Goal: Task Accomplishment & Management: Manage account settings

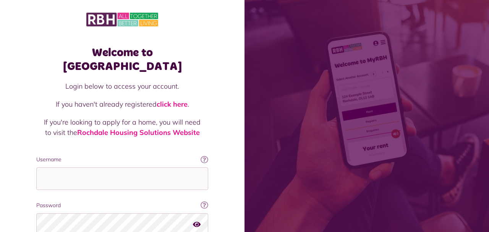
scroll to position [61, 0]
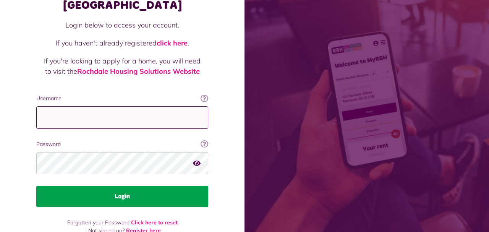
type input "**********"
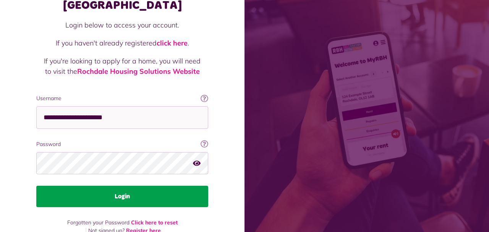
click at [122, 186] on button "Login" at bounding box center [122, 196] width 172 height 21
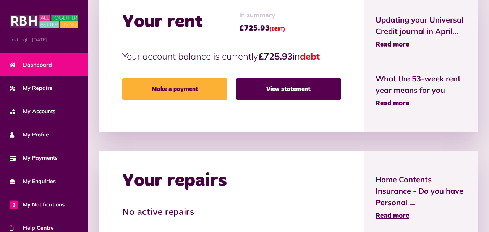
scroll to position [202, 0]
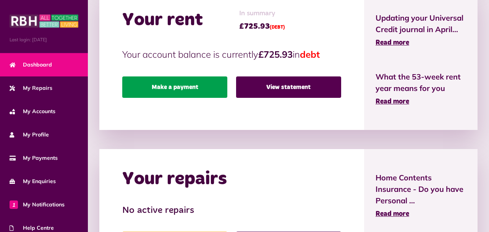
click at [138, 77] on link "Make a payment" at bounding box center [174, 86] width 105 height 21
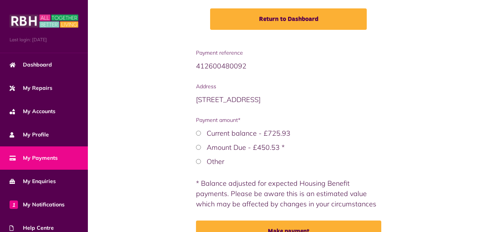
scroll to position [129, 0]
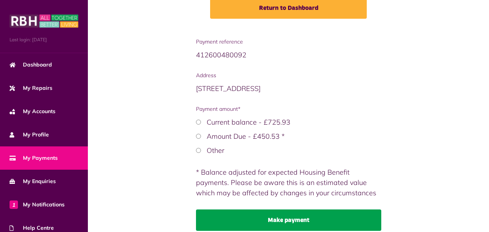
click at [253, 209] on button "Make payment" at bounding box center [288, 219] width 185 height 21
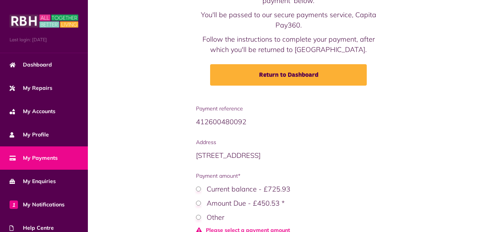
scroll to position [63, 0]
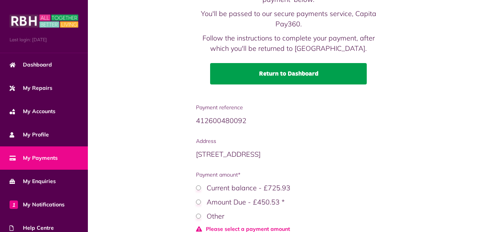
click at [258, 69] on link "Return to Dashboard" at bounding box center [288, 73] width 157 height 21
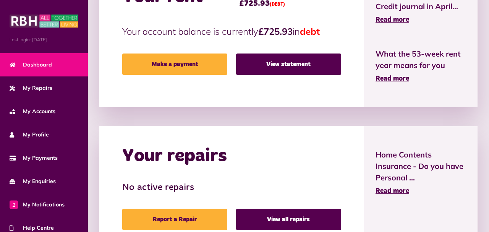
scroll to position [225, 0]
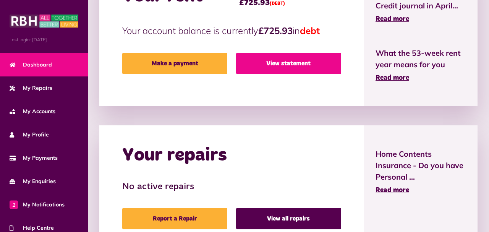
click at [341, 54] on link "View statement" at bounding box center [288, 63] width 105 height 21
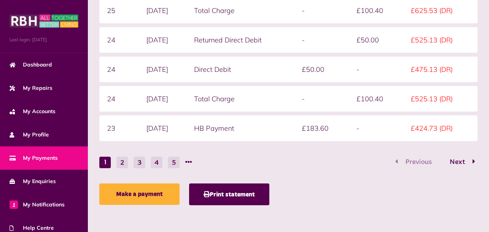
scroll to position [1093, 0]
click at [117, 168] on button "2" at bounding box center [122, 162] width 11 height 11
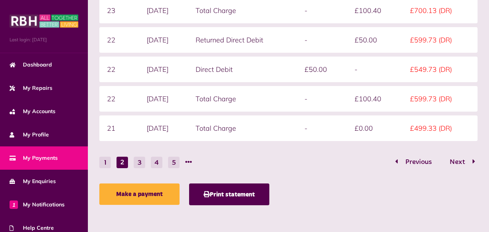
click at [117, 168] on li "2" at bounding box center [122, 162] width 11 height 11
click at [134, 168] on button "3" at bounding box center [139, 162] width 11 height 11
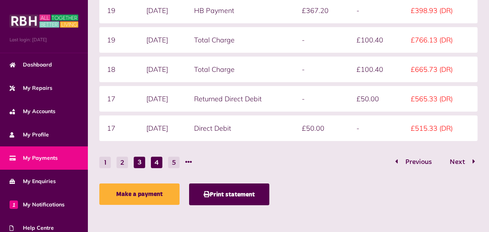
click at [151, 168] on button "4" at bounding box center [156, 162] width 11 height 11
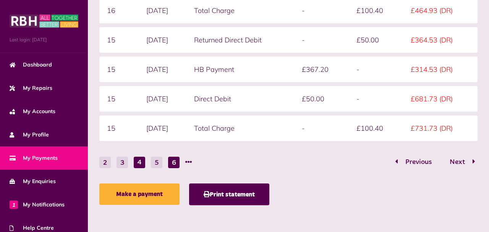
click at [168, 168] on button "6" at bounding box center [173, 162] width 11 height 11
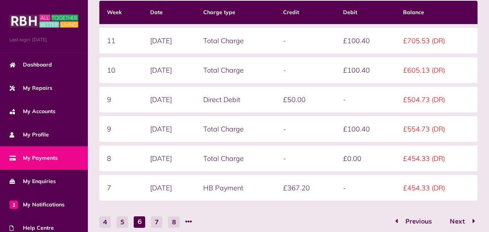
scroll to position [0, 0]
